Goal: Check status: Check status

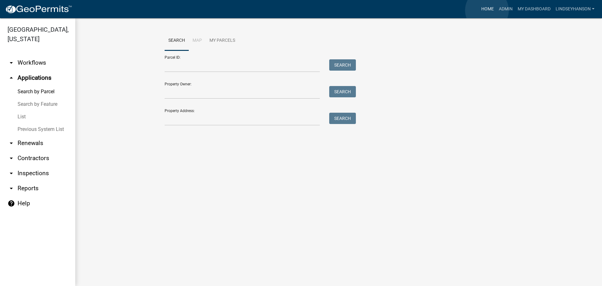
click at [487, 10] on link "Home" at bounding box center [488, 9] width 18 height 12
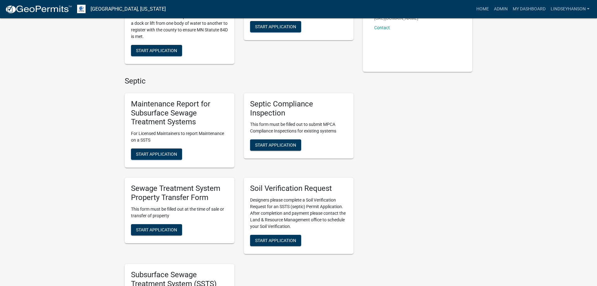
scroll to position [125, 0]
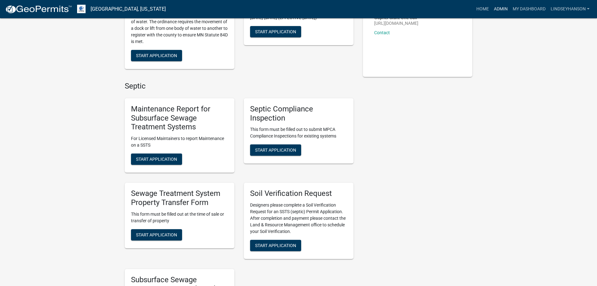
click at [501, 10] on link "Admin" at bounding box center [500, 9] width 19 height 12
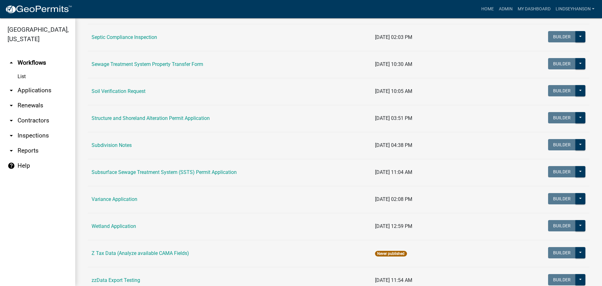
scroll to position [406, 0]
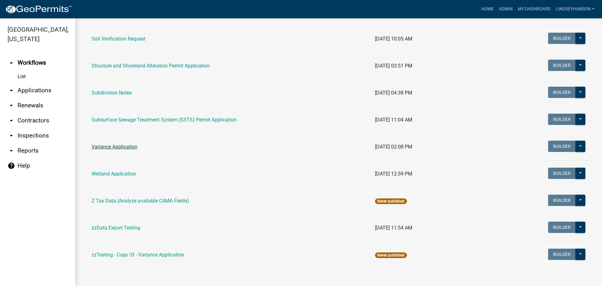
click at [122, 146] on link "Variance Application" at bounding box center [115, 147] width 46 height 6
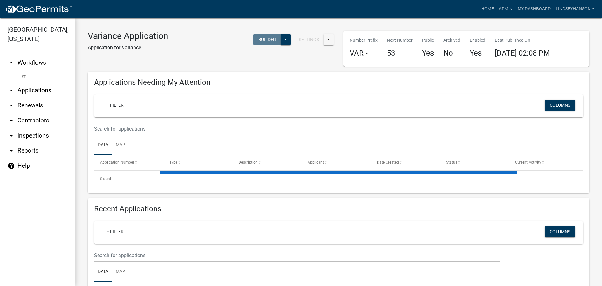
select select "1: 25"
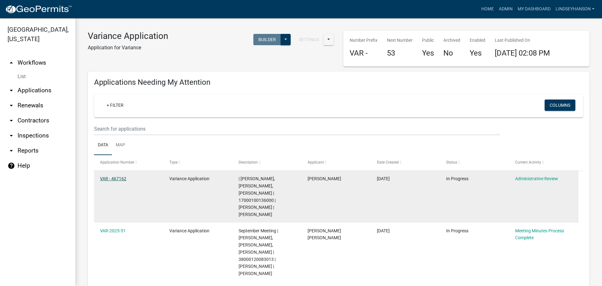
click at [120, 181] on link "VAR - 467162" at bounding box center [113, 178] width 26 height 5
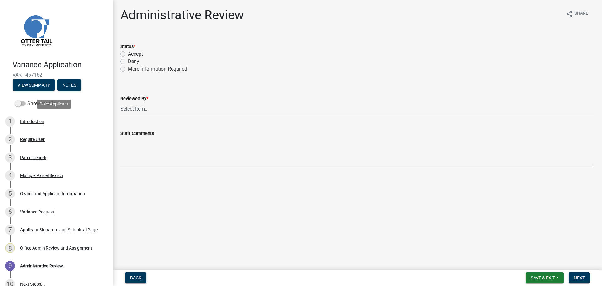
click at [43, 124] on div "1 Introduction" at bounding box center [54, 121] width 98 height 10
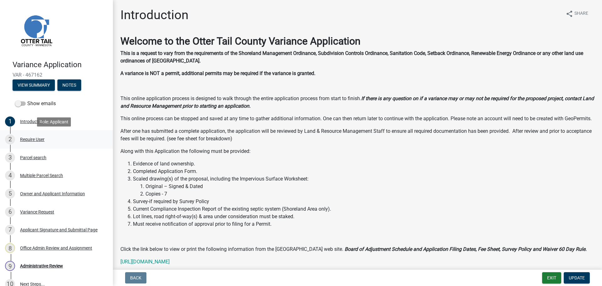
click at [37, 141] on div "Require User" at bounding box center [32, 139] width 24 height 4
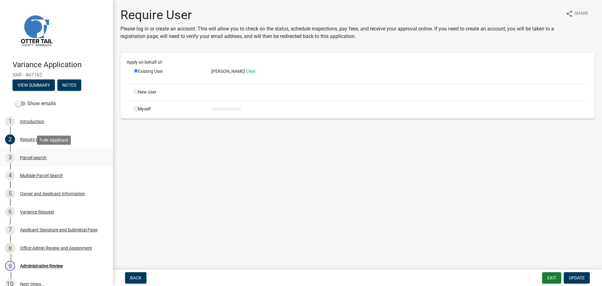
click at [39, 157] on div "Parcel search" at bounding box center [33, 157] width 26 height 4
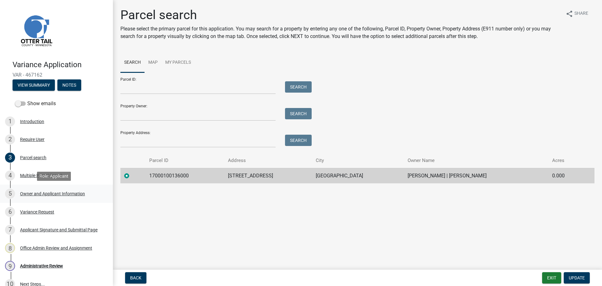
click at [46, 193] on div "Owner and Applicant Information" at bounding box center [52, 193] width 65 height 4
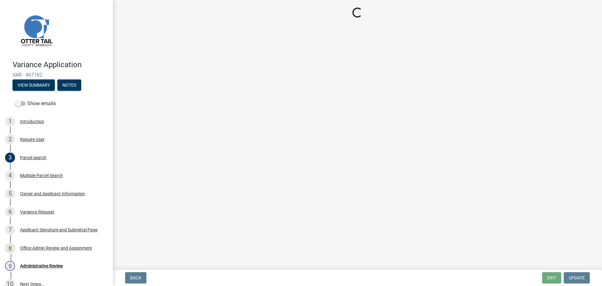
select select "758382b1-a9b7-40fb-b133-d60fa51a6422"
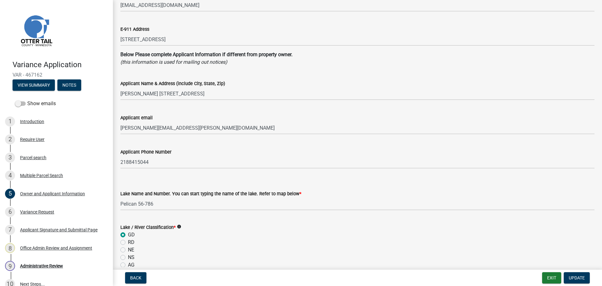
scroll to position [157, 0]
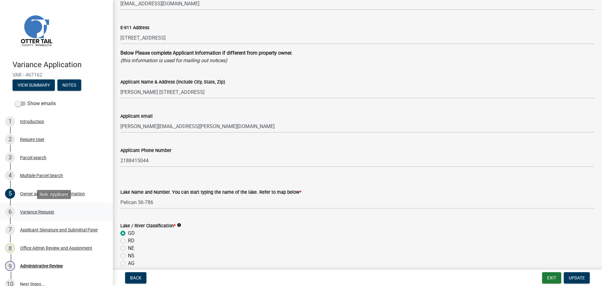
click at [34, 214] on div "Variance Request" at bounding box center [37, 211] width 34 height 4
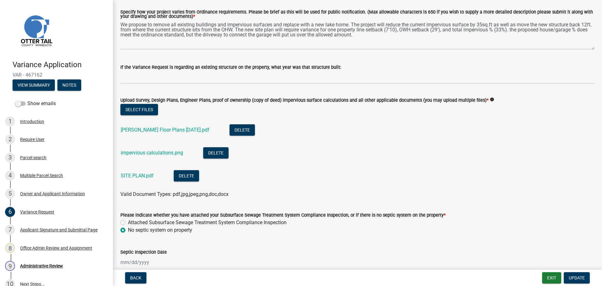
scroll to position [147, 0]
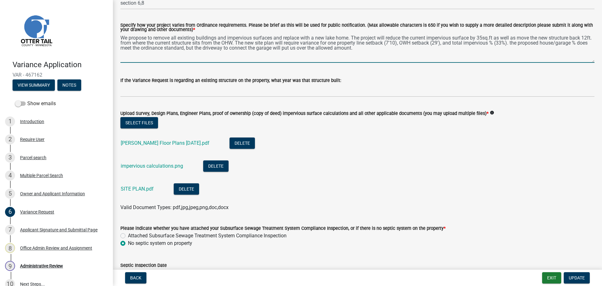
click at [378, 48] on textarea "We propose to remove all existing buildings and impervious surfaces and replace…" at bounding box center [357, 47] width 474 height 29
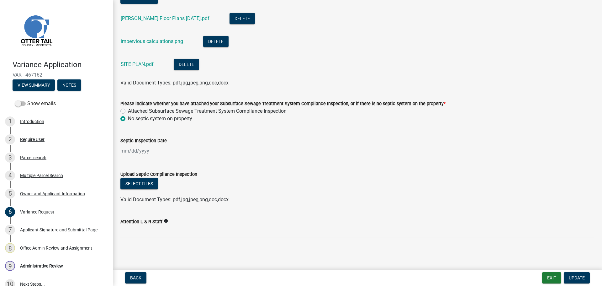
scroll to position [273, 0]
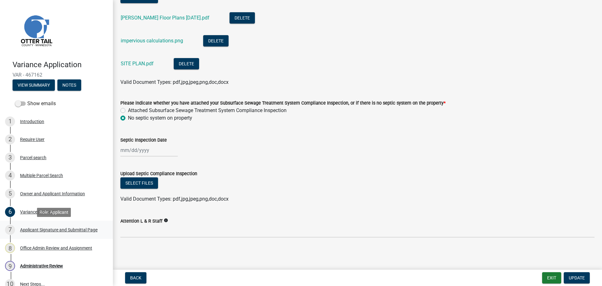
click at [43, 229] on div "Applicant Signature and Submittal Page" at bounding box center [58, 229] width 77 height 4
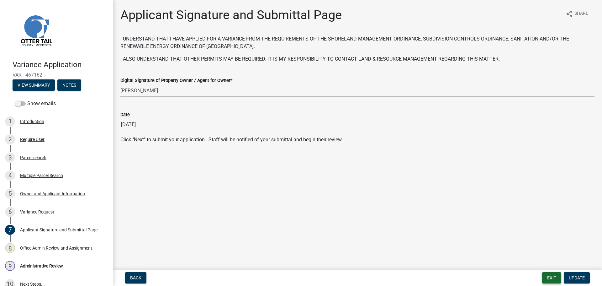
click at [553, 277] on button "Exit" at bounding box center [551, 277] width 19 height 11
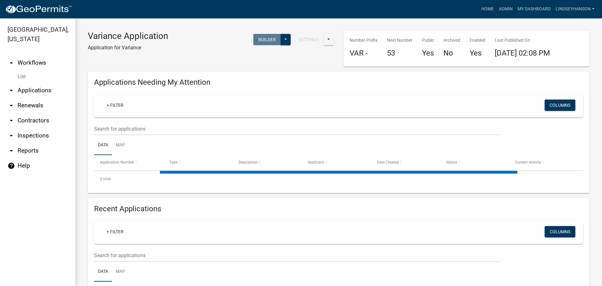
select select "1: 25"
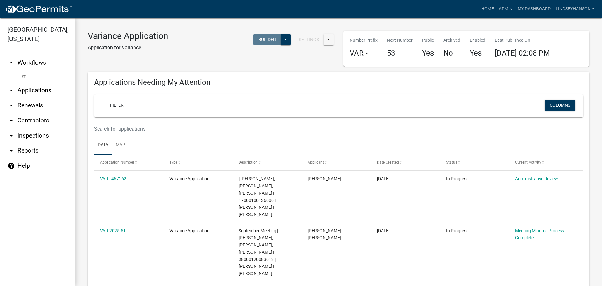
click at [35, 90] on link "arrow_drop_down Applications" at bounding box center [37, 90] width 75 height 15
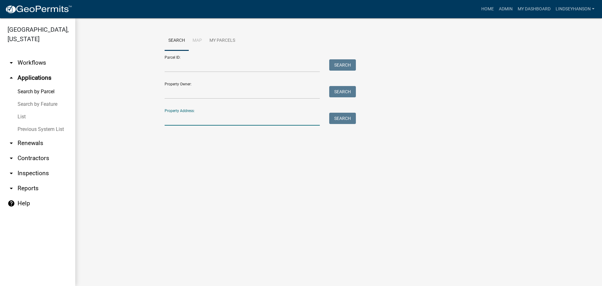
click at [207, 120] on input "Property Address:" at bounding box center [242, 119] width 155 height 13
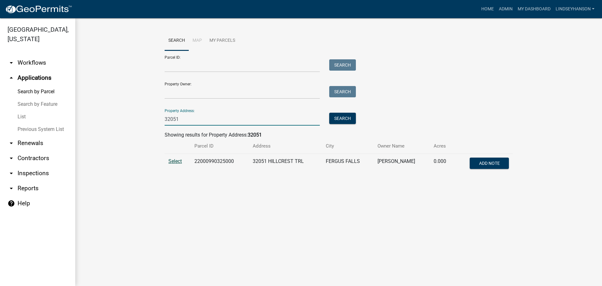
type input "32051"
click at [175, 162] on span "Select" at bounding box center [174, 161] width 13 height 6
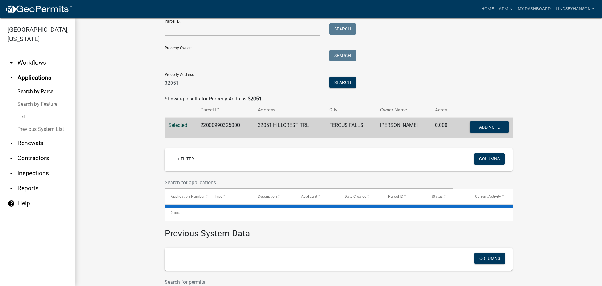
scroll to position [82, 0]
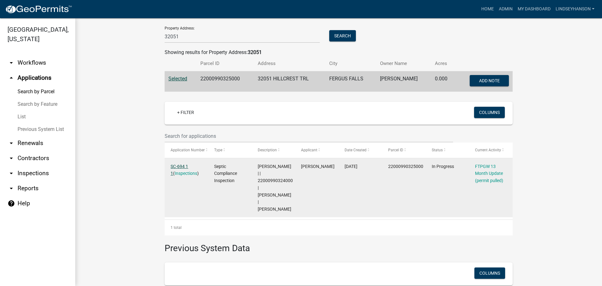
click at [183, 167] on link "SC-694 1 1" at bounding box center [179, 170] width 18 height 12
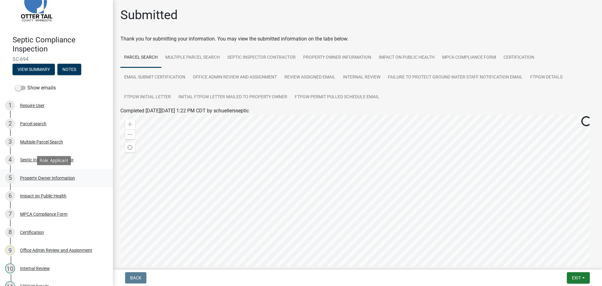
scroll to position [63, 0]
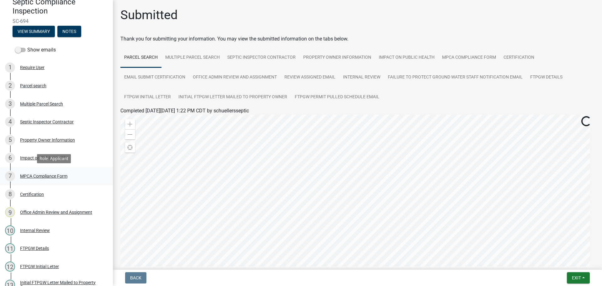
click at [67, 176] on div "MPCA Compliance Form" at bounding box center [43, 176] width 47 height 4
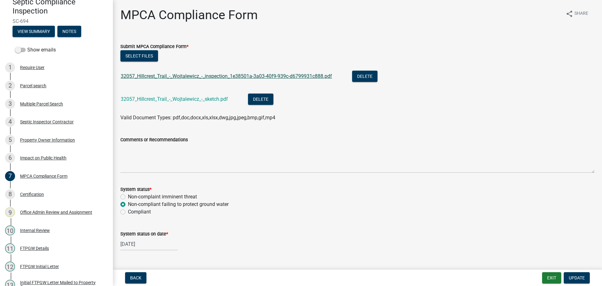
click at [179, 76] on link "32057_Hillcrest_Trail_-_Wojtalewicz_-_inspection_1e38501a-3a03-40f9-939c-d67999…" at bounding box center [226, 76] width 211 height 6
click at [187, 99] on link "32057_Hillcrest_Trail_-_Wojtalewicz_-_sketch.pdf" at bounding box center [174, 99] width 107 height 6
click at [552, 276] on button "Exit" at bounding box center [551, 277] width 19 height 11
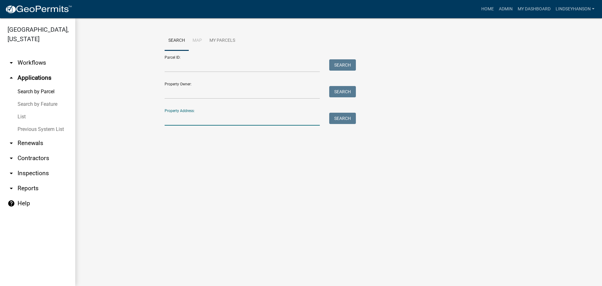
click at [241, 122] on input "Property Address:" at bounding box center [242, 119] width 155 height 13
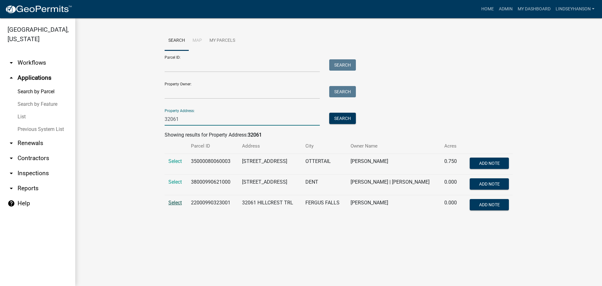
type input "32061"
click at [172, 201] on span "Select" at bounding box center [174, 202] width 13 height 6
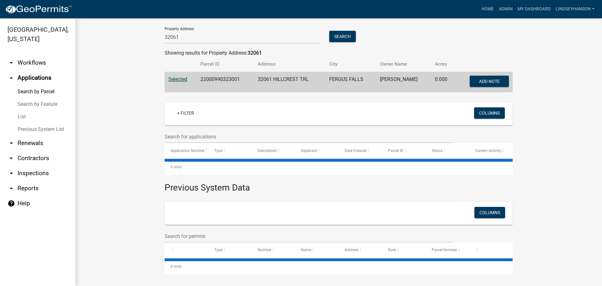
scroll to position [82, 0]
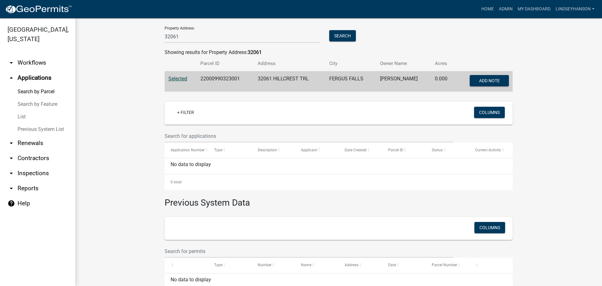
click at [214, 78] on td "22000990323001" at bounding box center [225, 81] width 57 height 21
copy td "22000990323001"
